Goal: Task Accomplishment & Management: Complete application form

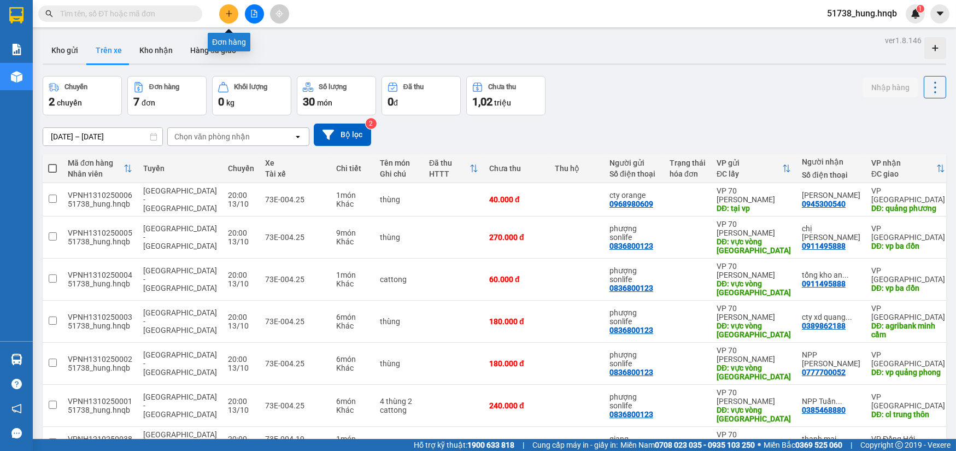
click at [234, 12] on button at bounding box center [228, 13] width 19 height 19
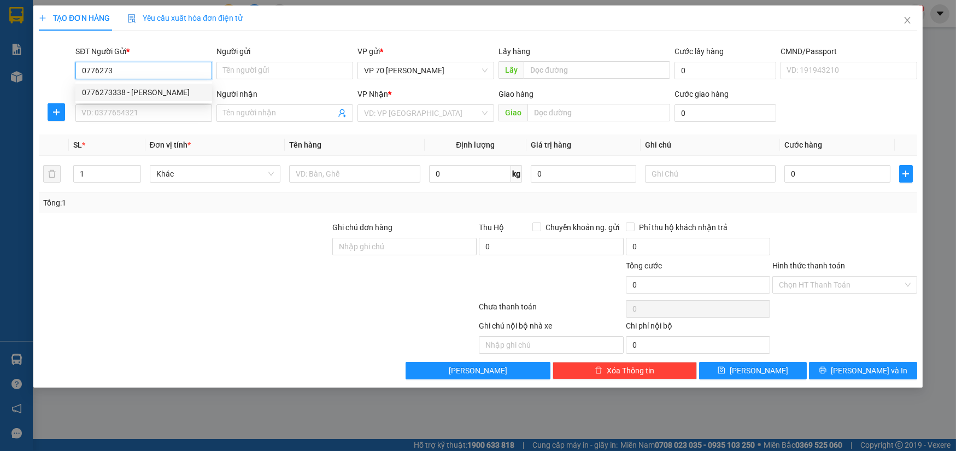
click at [162, 92] on div "0776273338 - [PERSON_NAME]" at bounding box center [144, 92] width 124 height 12
type input "0776273338"
type input "[PERSON_NAME]"
type input "vp"
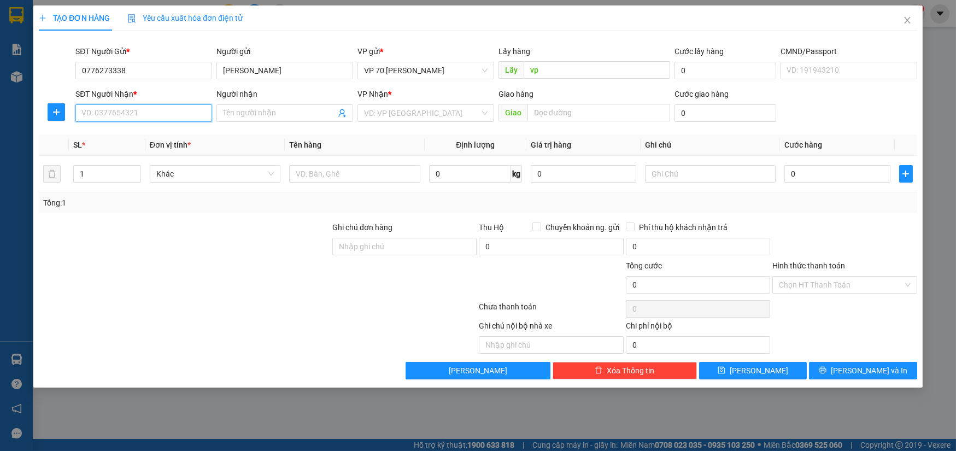
click at [152, 114] on input "SĐT Người Nhận *" at bounding box center [143, 112] width 137 height 17
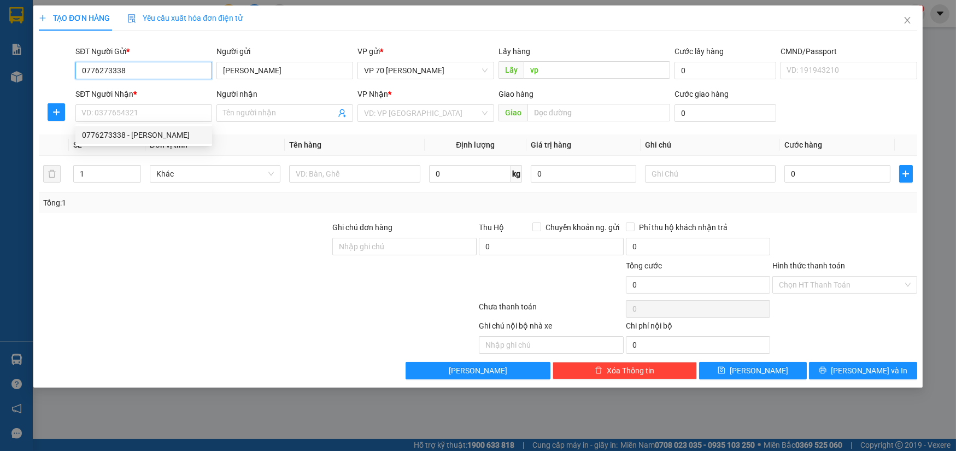
click at [144, 73] on input "0776273338" at bounding box center [143, 70] width 137 height 17
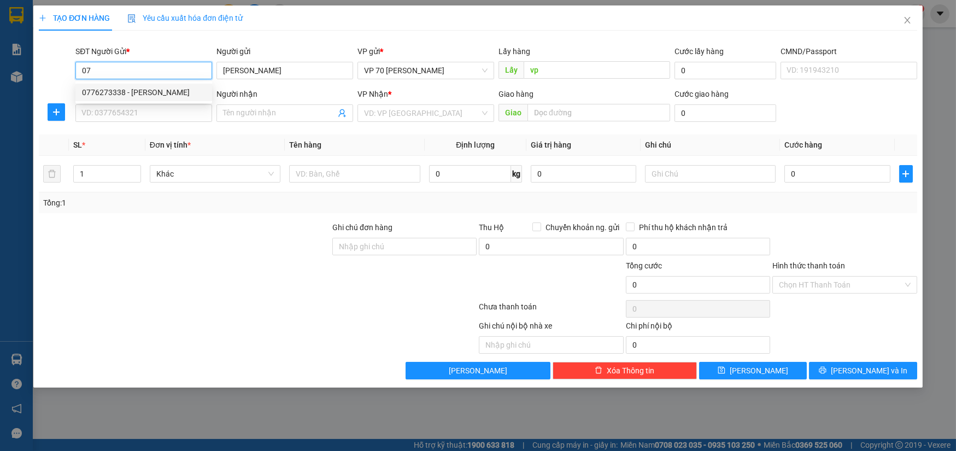
click at [136, 92] on div "0776273338 - [PERSON_NAME]" at bounding box center [144, 92] width 124 height 12
type input "0776273338"
click at [136, 116] on input "SĐT Người Nhận *" at bounding box center [143, 112] width 137 height 17
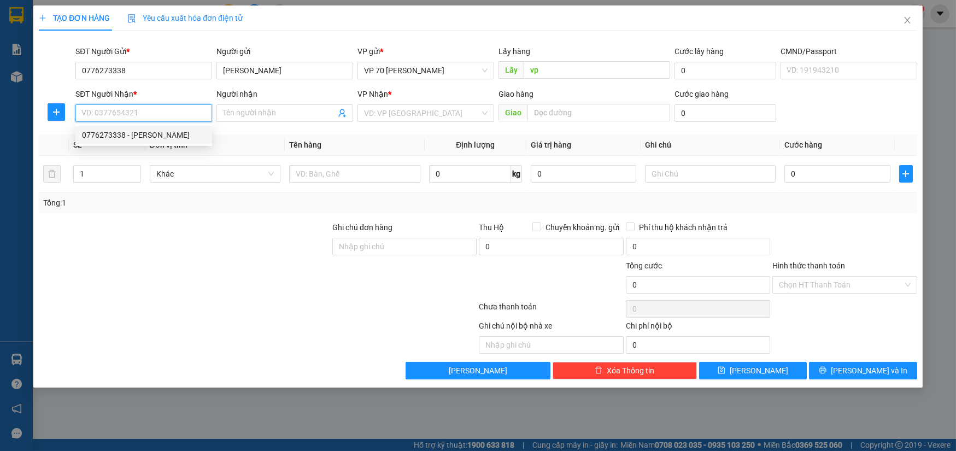
click at [137, 138] on div "0776273338 - [PERSON_NAME]" at bounding box center [144, 135] width 124 height 12
type input "0776273338"
type input "[PERSON_NAME]"
type input "liên trường"
click at [172, 113] on input "0776273338" at bounding box center [143, 112] width 137 height 17
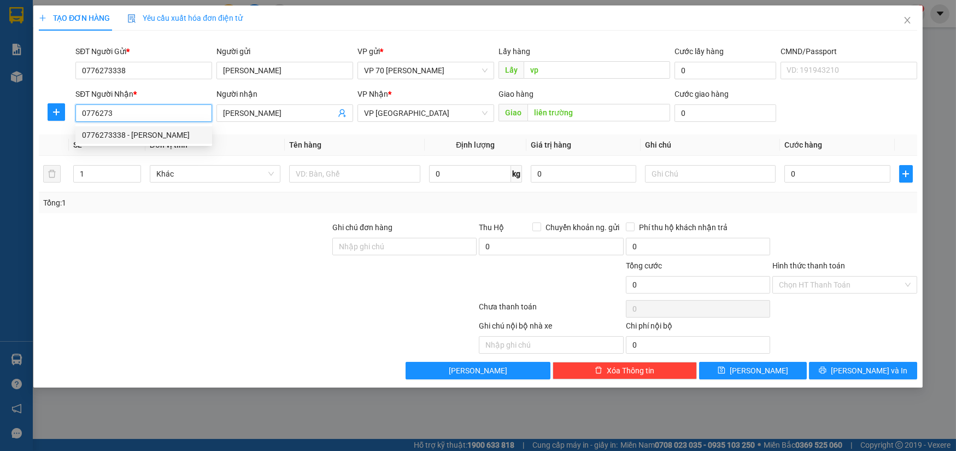
click at [159, 133] on div "0776273338 - [PERSON_NAME]" at bounding box center [144, 135] width 124 height 12
type input "0776273338"
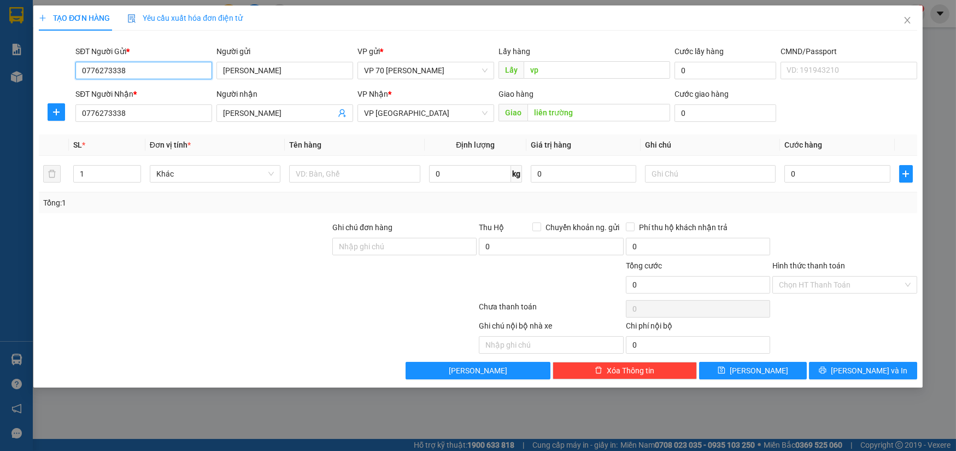
click at [141, 65] on input "0776273338" at bounding box center [143, 70] width 137 height 17
type input "0"
type input "0969949685"
click at [304, 69] on input "[PERSON_NAME]" at bounding box center [284, 70] width 137 height 17
type input "n"
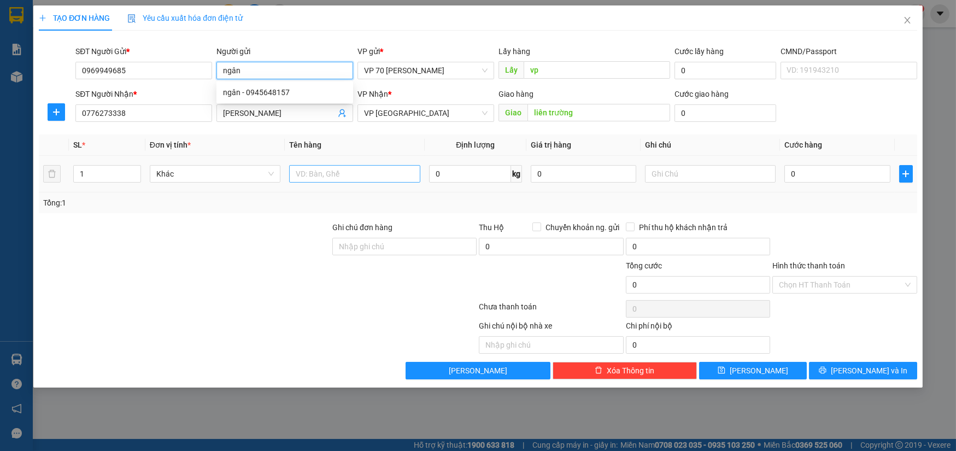
type input "ngân"
click at [326, 180] on input "text" at bounding box center [354, 173] width 131 height 17
type input "rèm cửa"
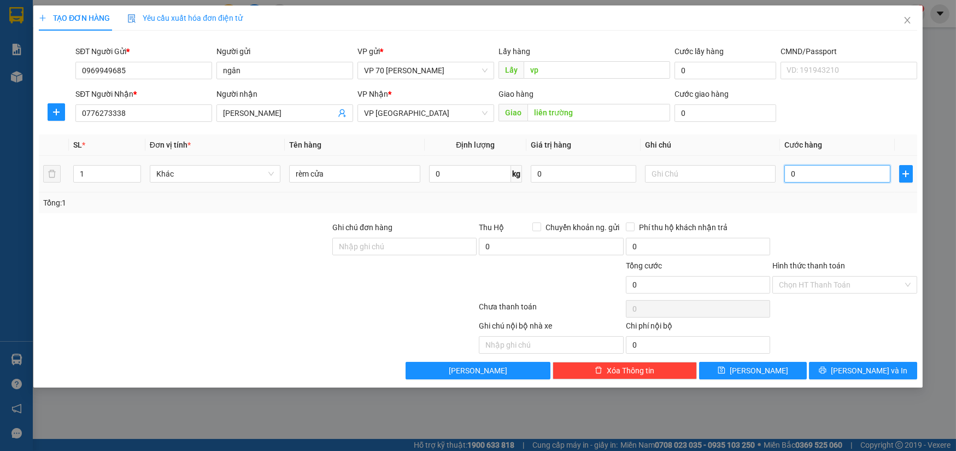
click at [847, 177] on input "0" at bounding box center [836, 173] width 105 height 17
type input "1"
type input "13"
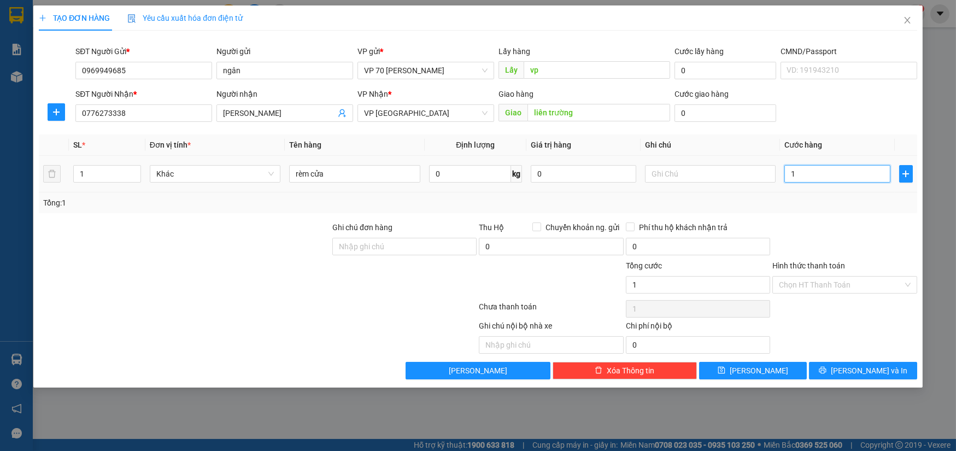
type input "13"
type input "130"
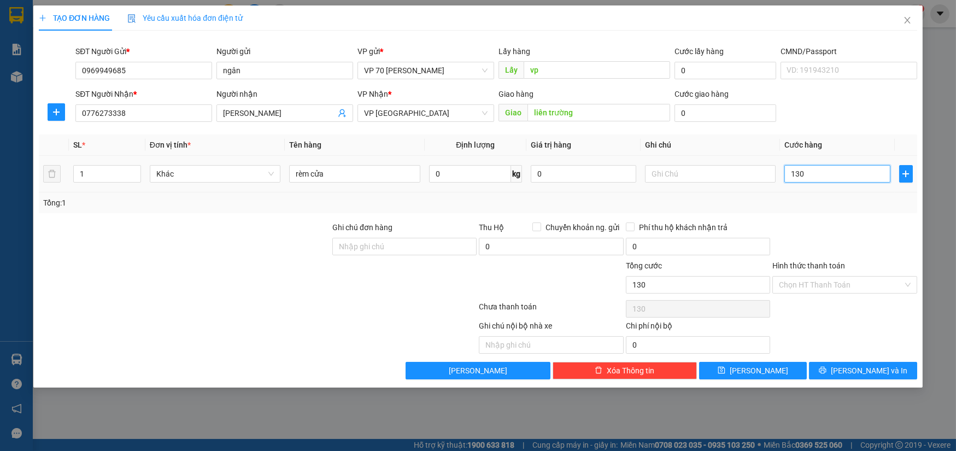
type input "1.300"
type input "13.000"
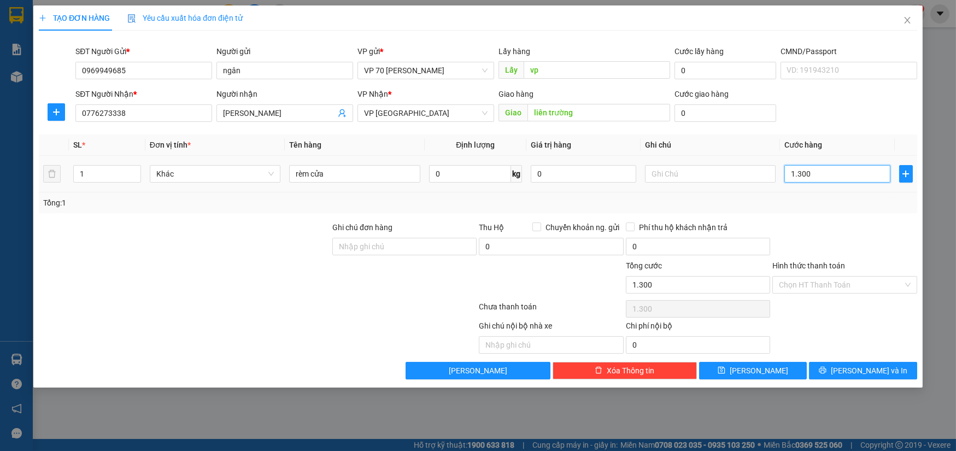
type input "13.000"
type input "130.000"
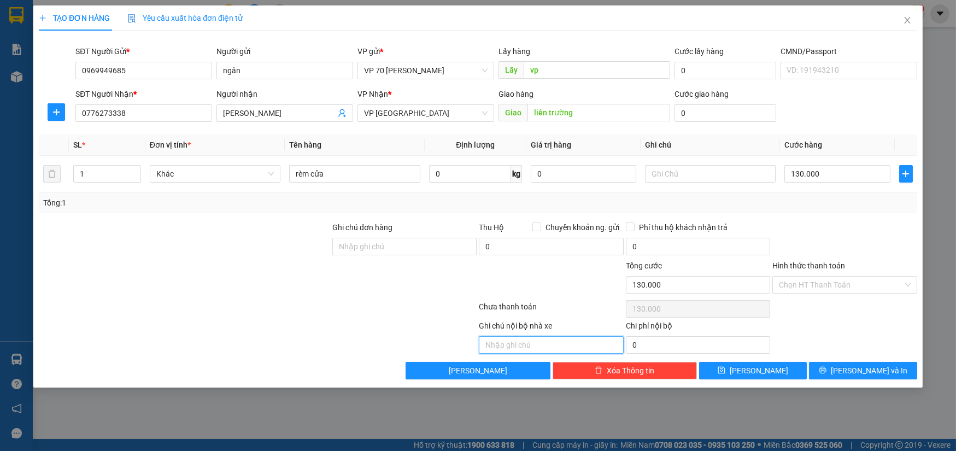
click at [577, 347] on input "text" at bounding box center [551, 344] width 144 height 17
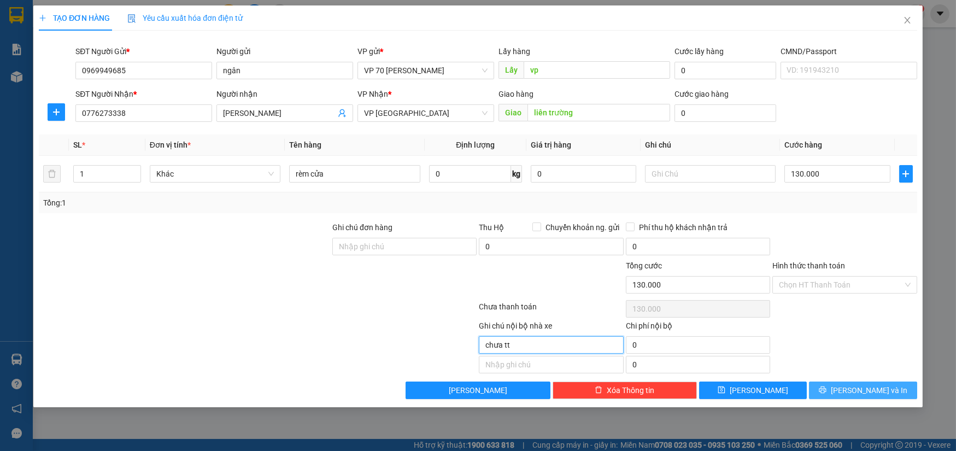
type input "chưa tt"
click at [871, 394] on span "[PERSON_NAME] và In" at bounding box center [869, 390] width 77 height 12
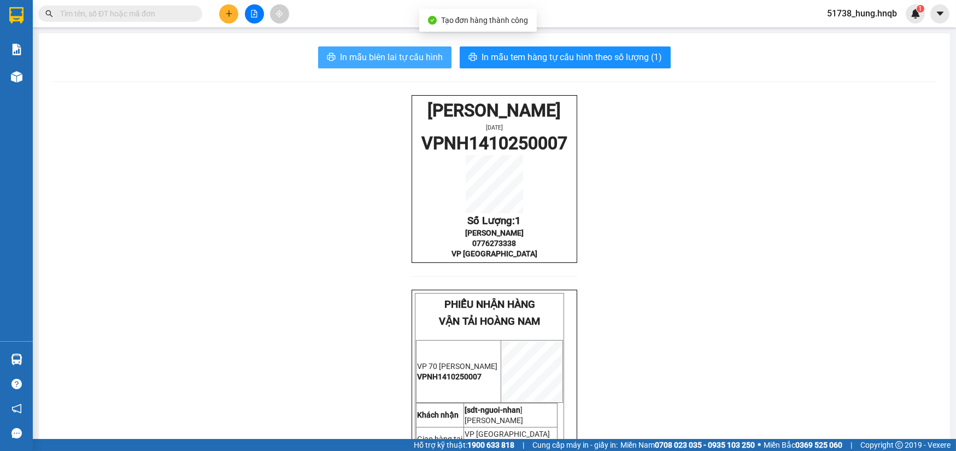
click at [410, 57] on span "In mẫu biên lai tự cấu hình" at bounding box center [391, 57] width 103 height 14
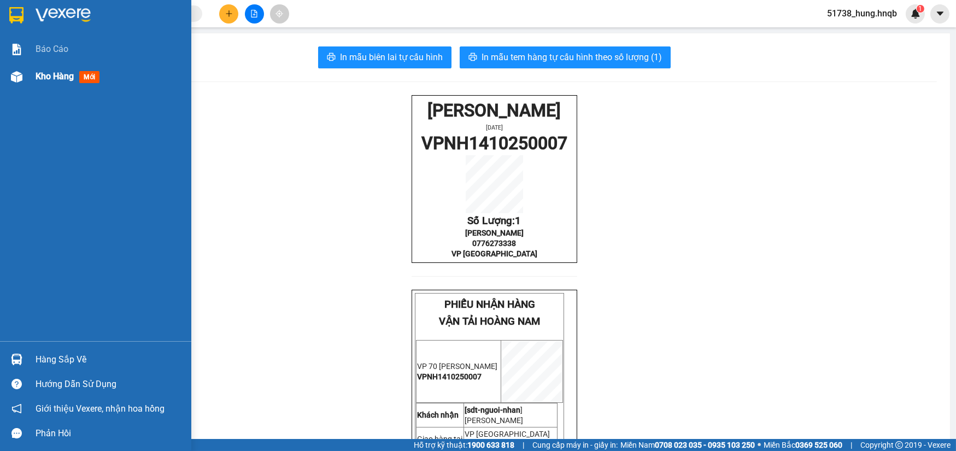
click at [23, 77] on div at bounding box center [16, 76] width 19 height 19
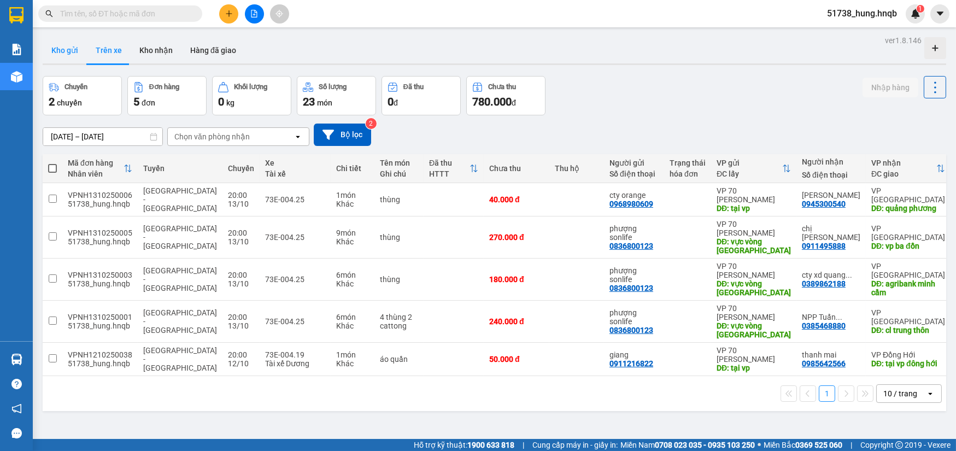
click at [56, 60] on button "Kho gửi" at bounding box center [65, 50] width 44 height 26
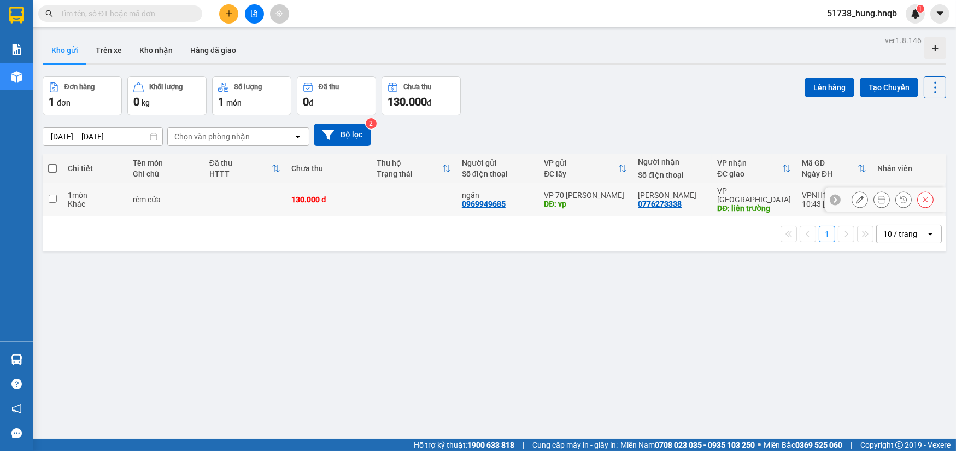
click at [852, 199] on button at bounding box center [859, 199] width 15 height 19
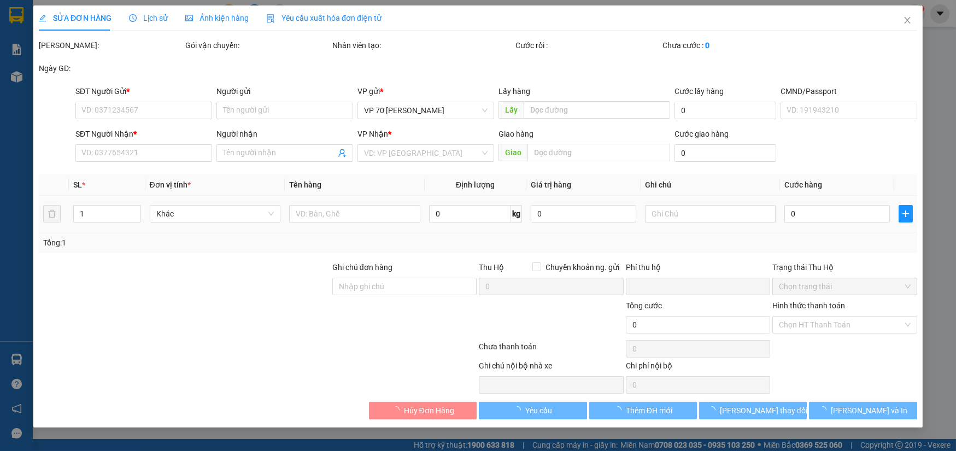
type input "0969949685"
type input "ngân"
type input "vp"
type input "0776273338"
type input "[PERSON_NAME]"
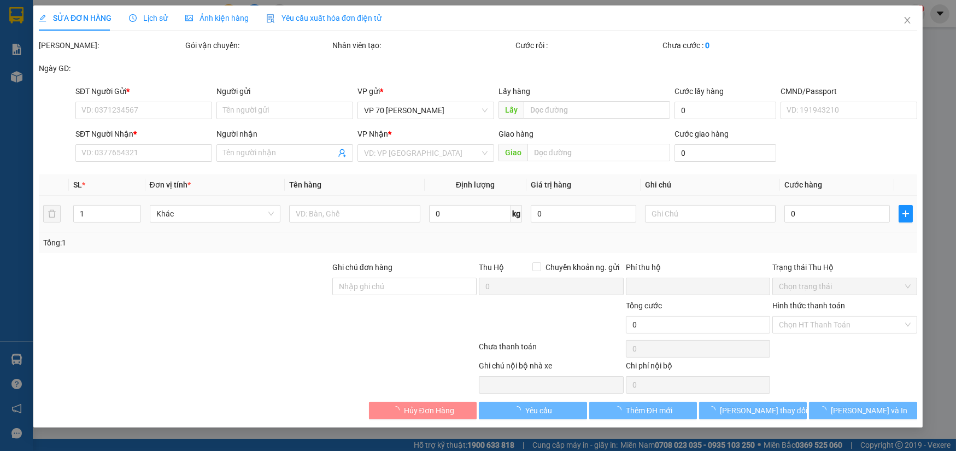
type input "liên trường"
type input "0"
type input "130.000"
type input "chưa tt"
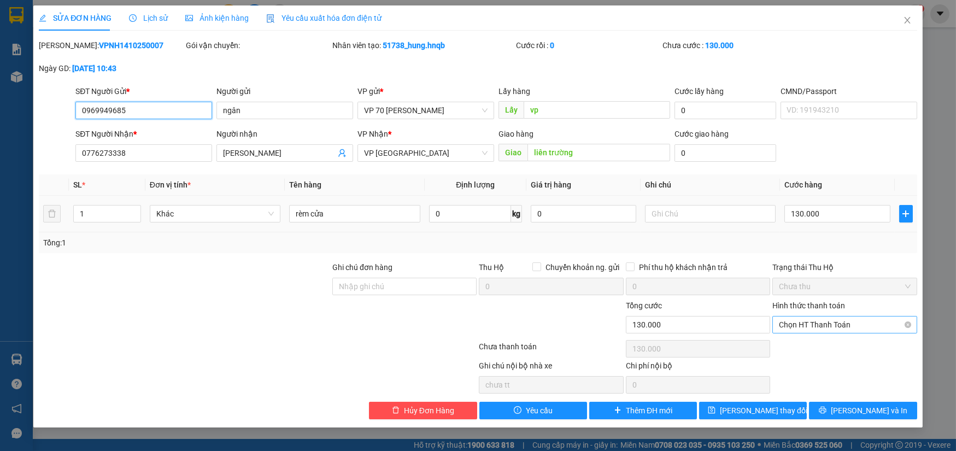
click at [855, 325] on span "Chọn HT Thanh Toán" at bounding box center [844, 324] width 131 height 16
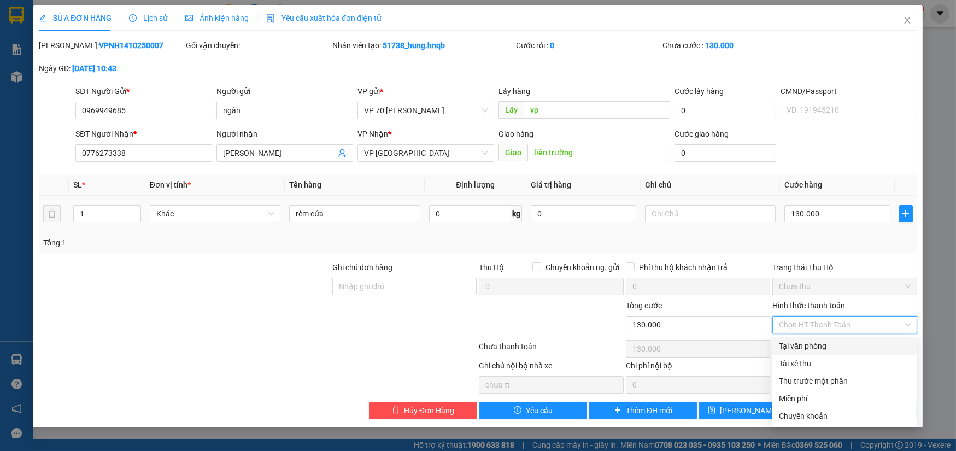
click at [809, 348] on div "Tại văn phòng" at bounding box center [844, 346] width 131 height 12
type input "0"
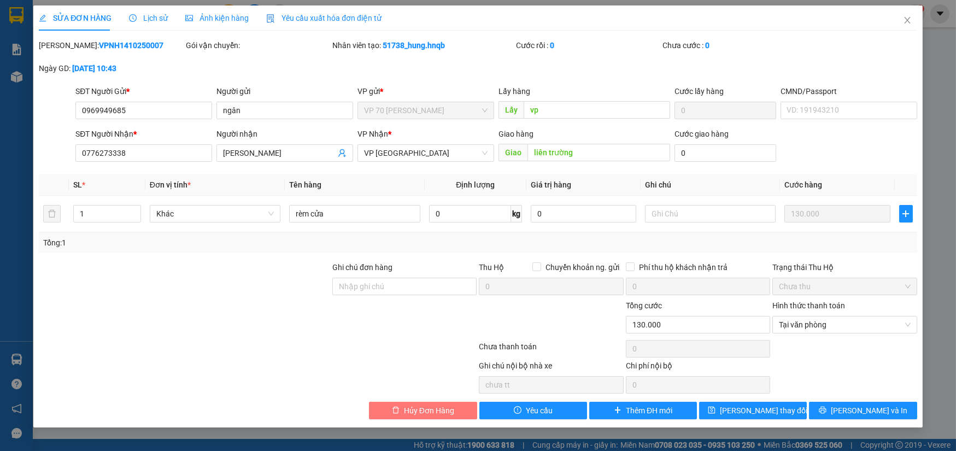
click at [442, 408] on span "Hủy Đơn Hàng" at bounding box center [429, 410] width 50 height 12
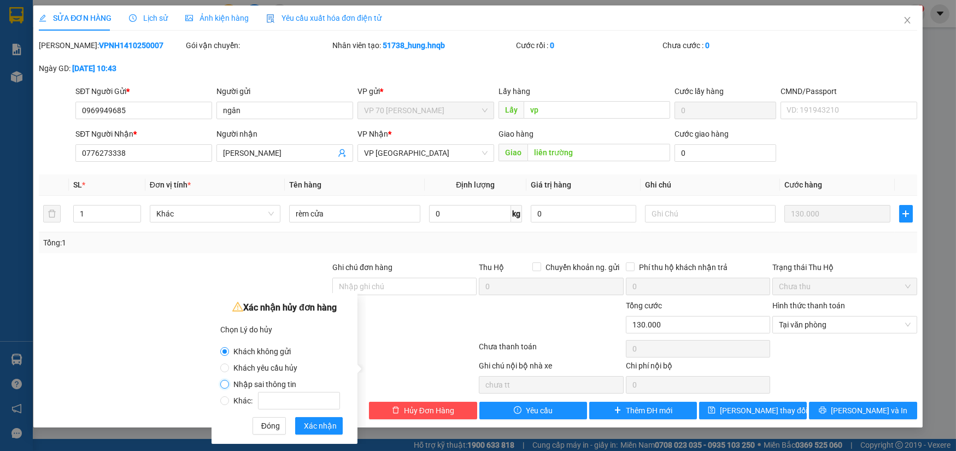
click at [226, 382] on input "Nhập sai thông tin" at bounding box center [224, 384] width 9 height 9
radio input "true"
radio input "false"
click at [326, 426] on span "Xác nhận" at bounding box center [320, 426] width 33 height 12
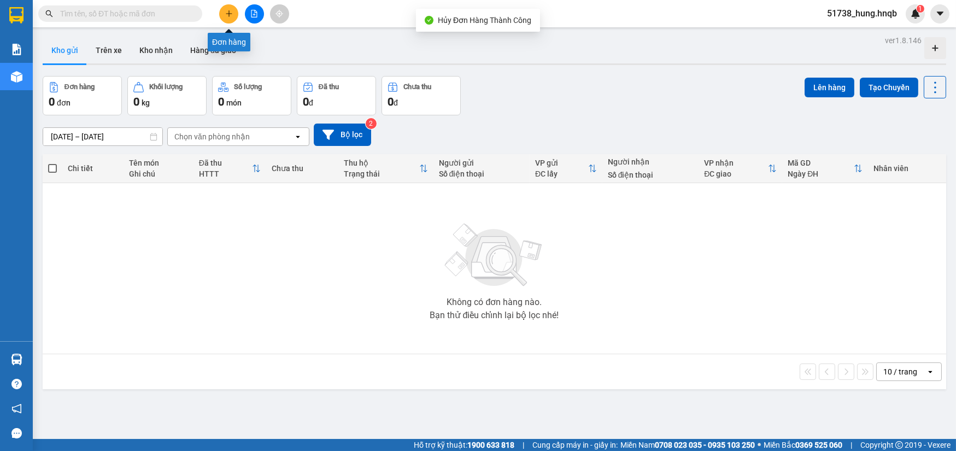
click at [224, 10] on button at bounding box center [228, 13] width 19 height 19
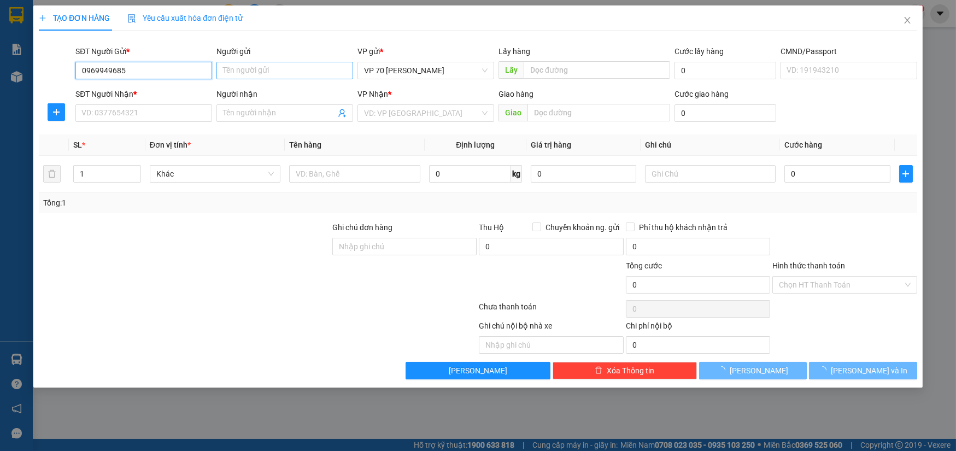
type input "0969949685"
click at [287, 69] on input "Người gửi" at bounding box center [284, 70] width 137 height 17
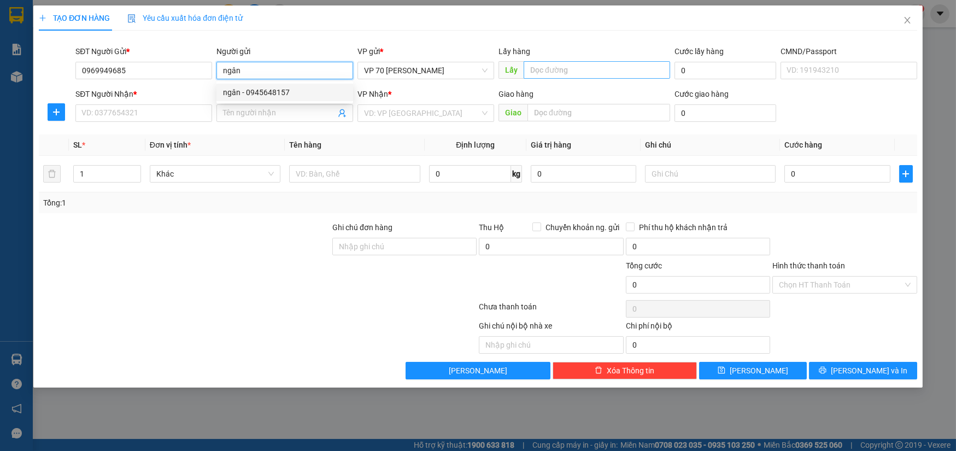
type input "ngân"
click at [566, 77] on input "text" at bounding box center [597, 69] width 146 height 17
type input "vp"
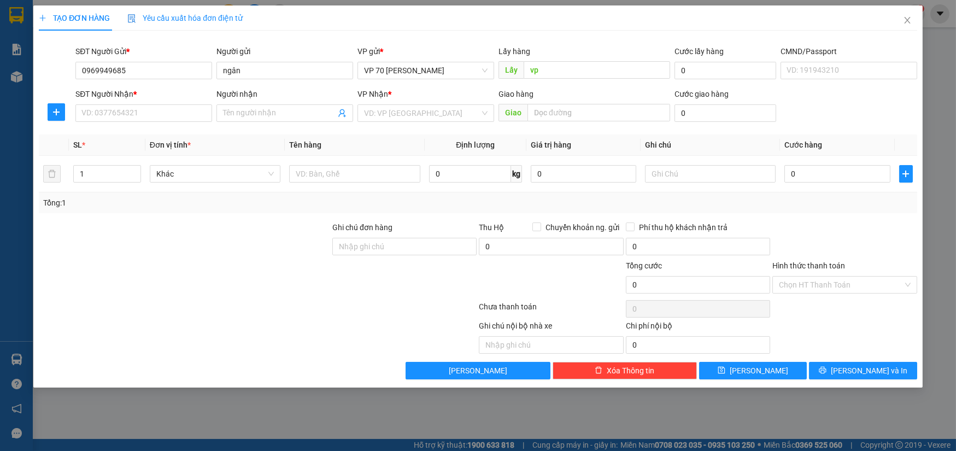
click at [144, 103] on div "SĐT Người Nhận *" at bounding box center [143, 96] width 137 height 16
click at [142, 111] on input "SĐT Người Nhận *" at bounding box center [143, 112] width 137 height 17
click at [139, 130] on div "0776273338 - [PERSON_NAME]" at bounding box center [144, 135] width 124 height 12
type input "0776273338"
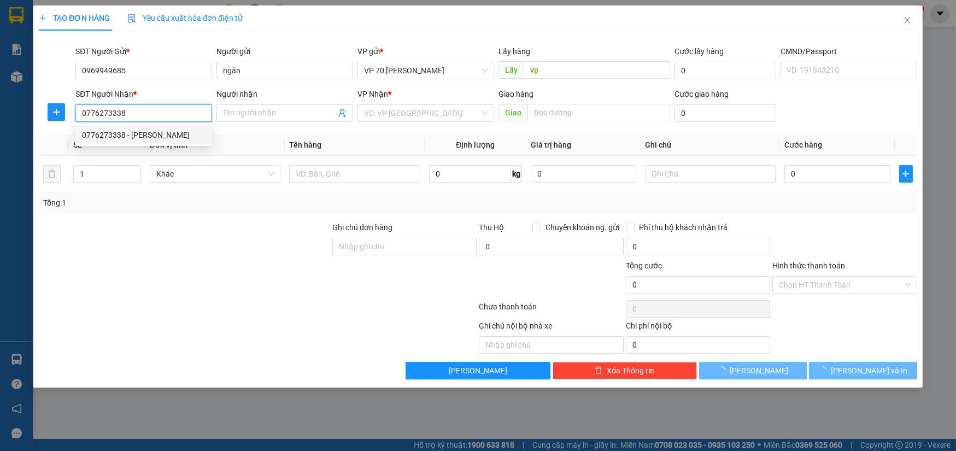
type input "[PERSON_NAME]"
type input "liên trường"
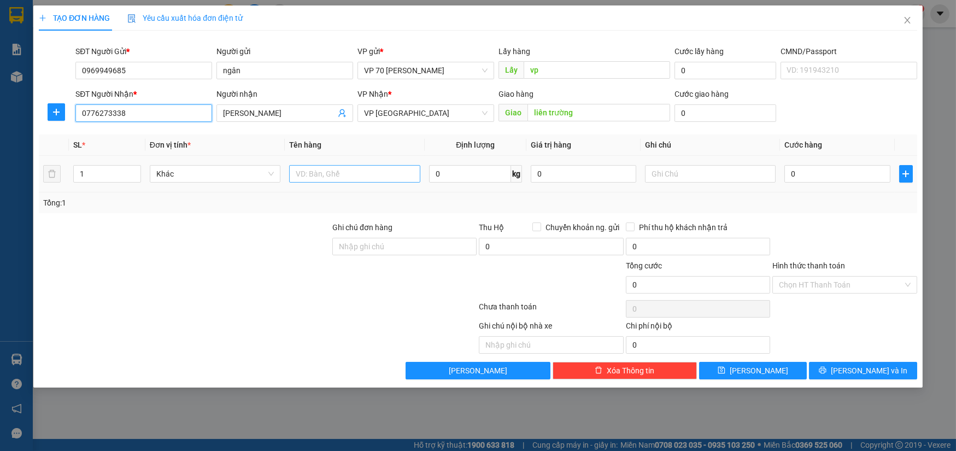
type input "0776273338"
click at [331, 177] on input "text" at bounding box center [354, 173] width 131 height 17
type input "rèm"
click at [834, 178] on input "0" at bounding box center [836, 173] width 105 height 17
type input "1"
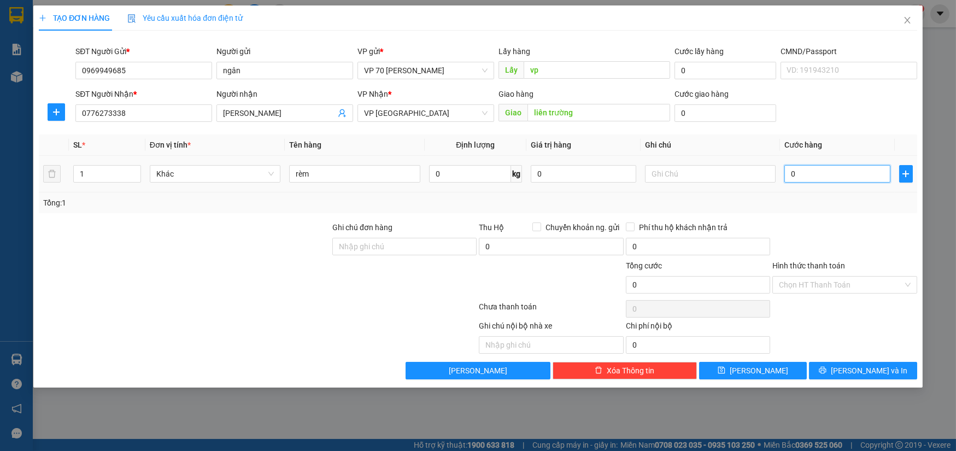
type input "1"
type input "13"
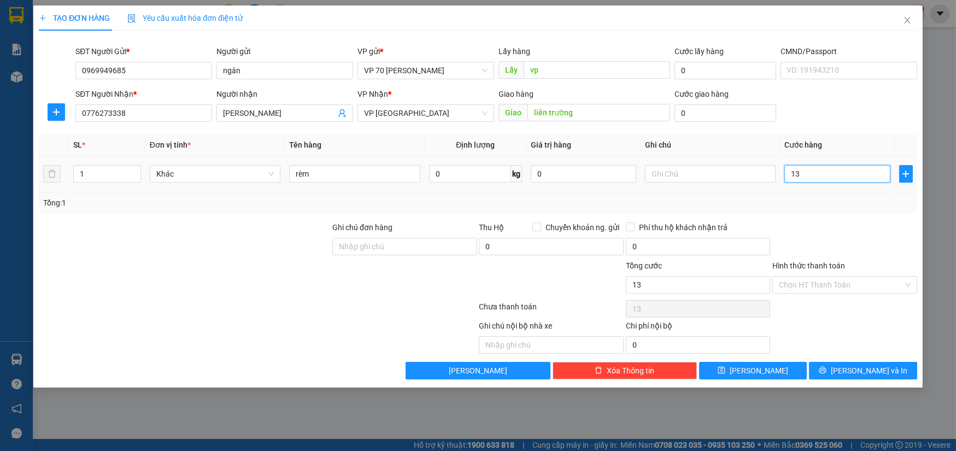
type input "130"
type input "1.300"
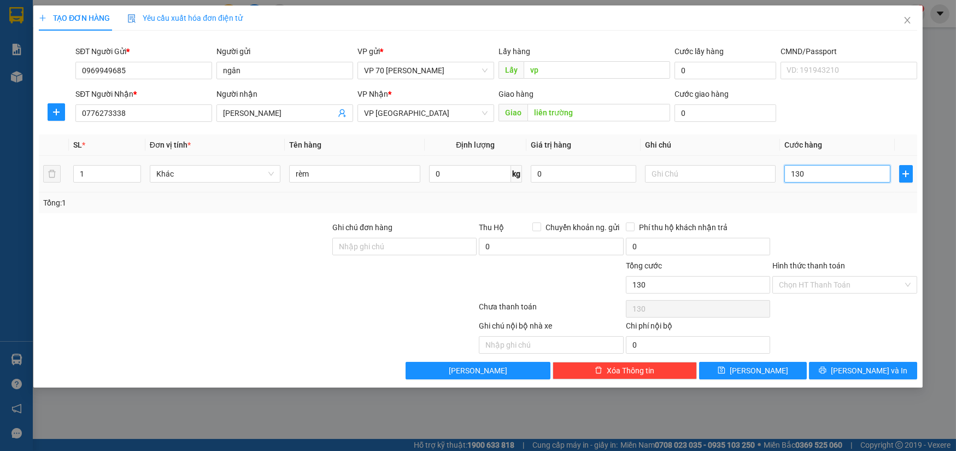
type input "1.300"
type input "13.000"
type input "130.000"
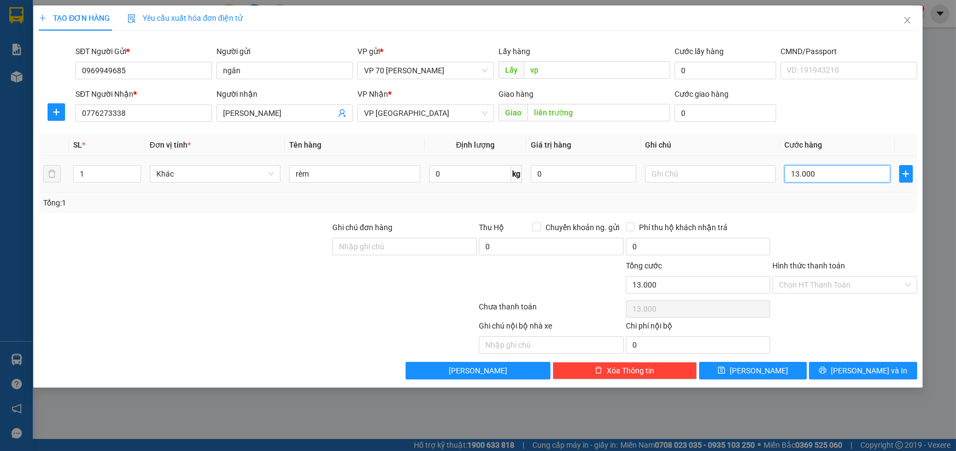
type input "130.000"
drag, startPoint x: 511, startPoint y: 334, endPoint x: 509, endPoint y: 340, distance: 6.1
click at [509, 340] on div "Ghi chú nội bộ nhà xe" at bounding box center [551, 337] width 146 height 34
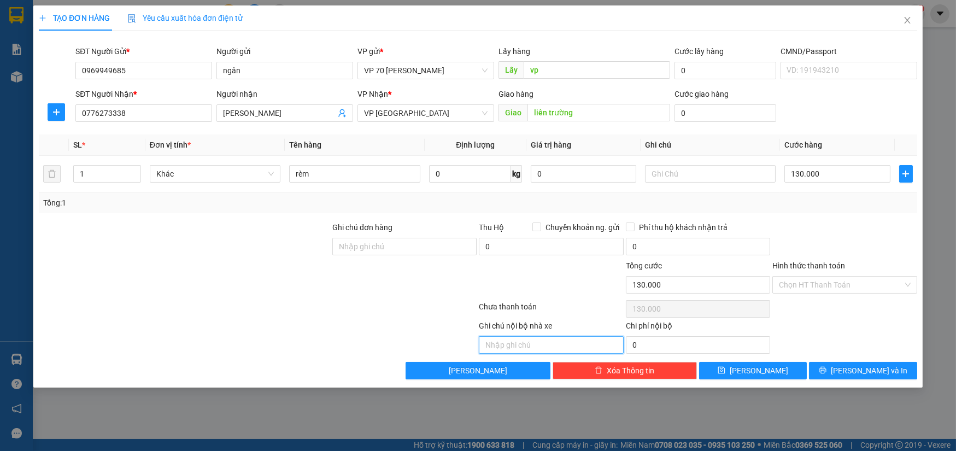
click at [507, 348] on input "text" at bounding box center [551, 344] width 144 height 17
type input "d"
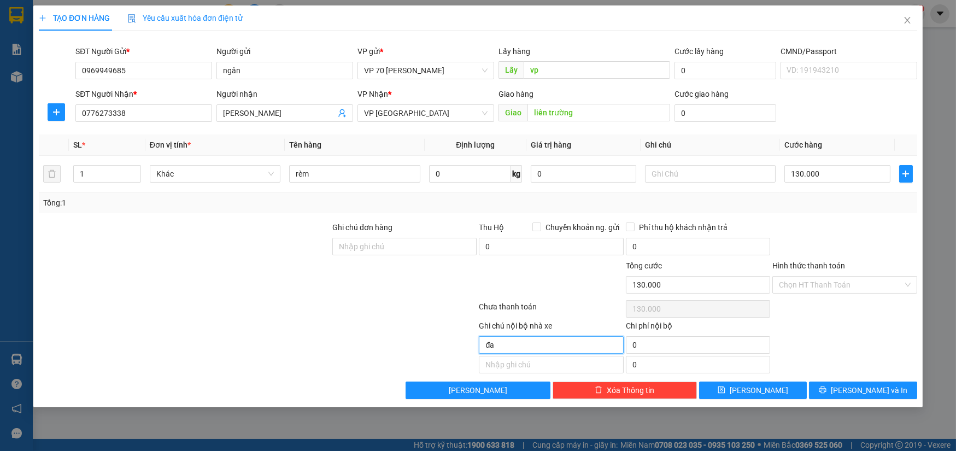
type input "đ"
type input "nhận tm"
click at [785, 284] on input "Hình thức thanh toán" at bounding box center [841, 285] width 124 height 16
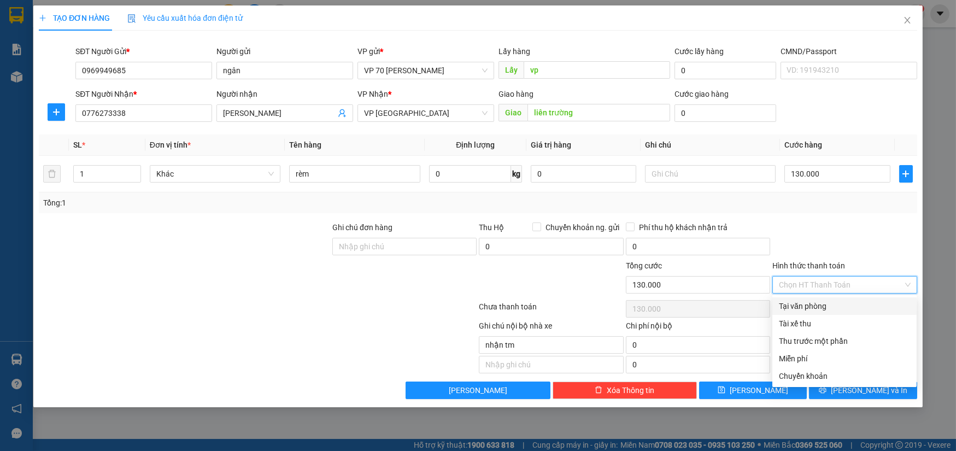
click at [811, 304] on div "Tại văn phòng" at bounding box center [844, 306] width 131 height 12
type input "0"
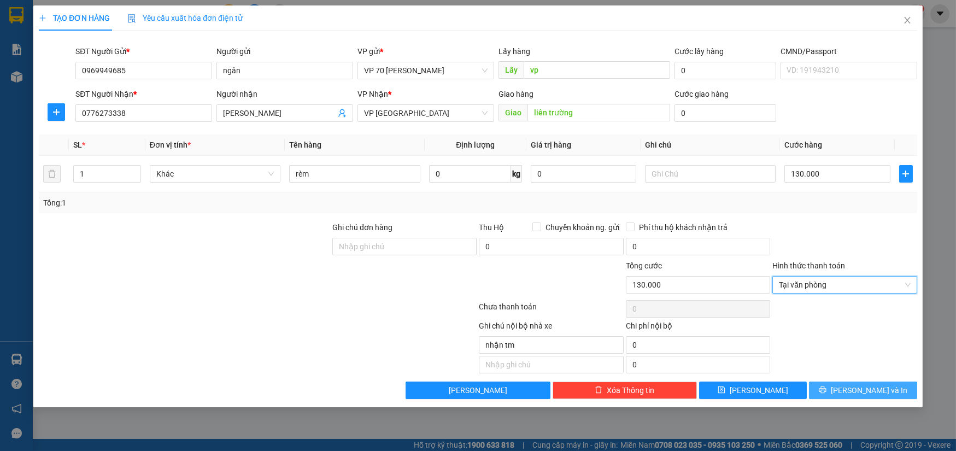
click at [851, 391] on button "[PERSON_NAME] và In" at bounding box center [863, 390] width 108 height 17
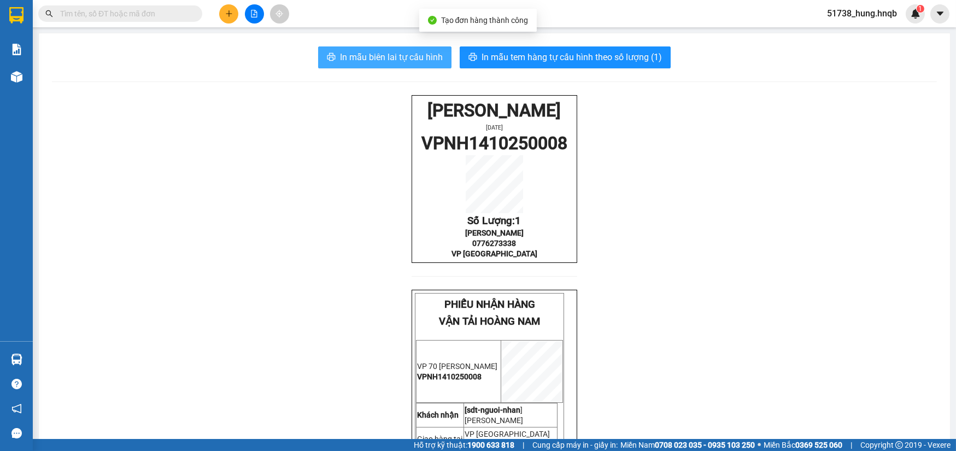
click at [358, 52] on span "In mẫu biên lai tự cấu hình" at bounding box center [391, 57] width 103 height 14
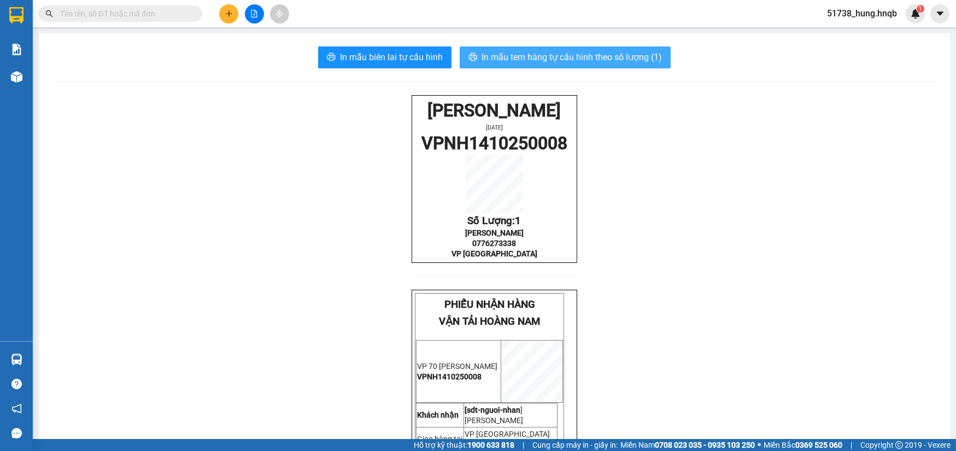
click at [524, 63] on span "In mẫu tem hàng tự cấu hình theo số lượng (1)" at bounding box center [572, 57] width 180 height 14
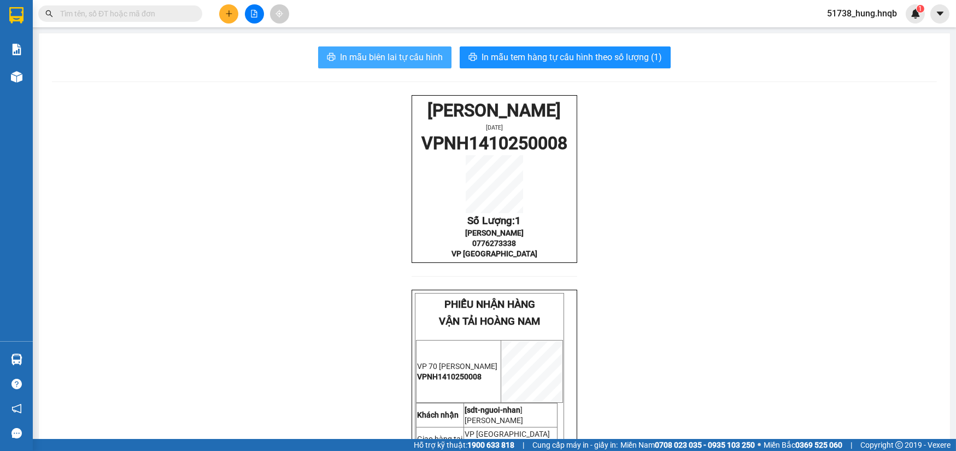
click at [394, 58] on span "In mẫu biên lai tự cấu hình" at bounding box center [391, 57] width 103 height 14
click at [570, 45] on div "In mẫu biên lai tự cấu hình In mẫu tem hàng tự cấu hình theo số lượng (1) HOÀNG…" at bounding box center [494, 328] width 911 height 590
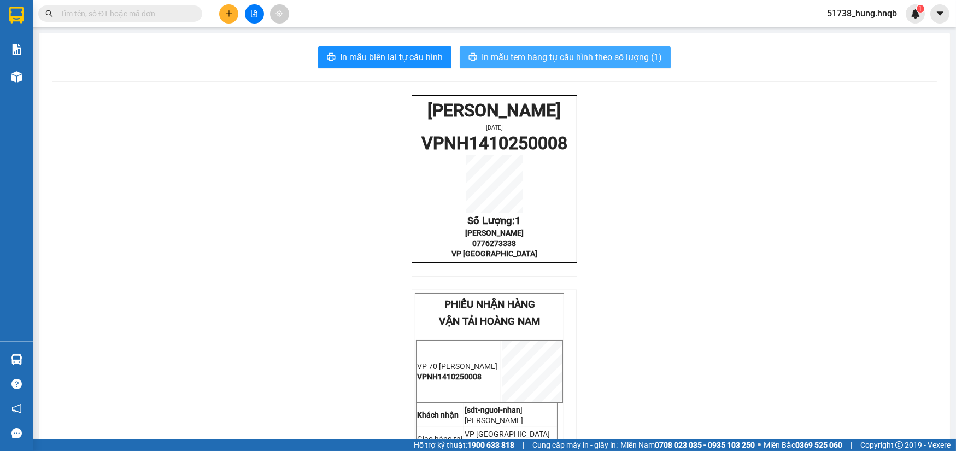
click at [576, 55] on span "In mẫu tem hàng tự cấu hình theo số lượng (1)" at bounding box center [572, 57] width 180 height 14
